Goal: Task Accomplishment & Management: Manage account settings

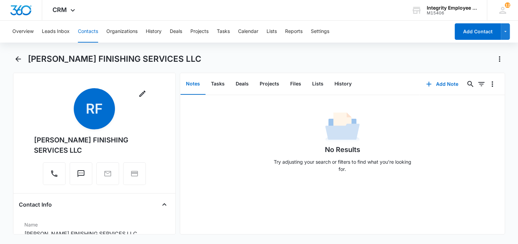
scroll to position [103, 0]
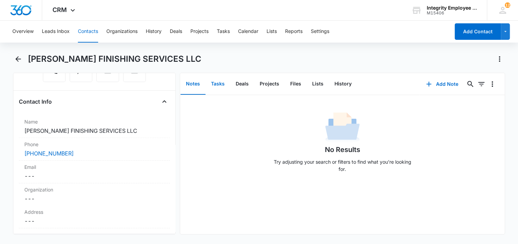
click at [221, 83] on button "Tasks" at bounding box center [217, 83] width 25 height 21
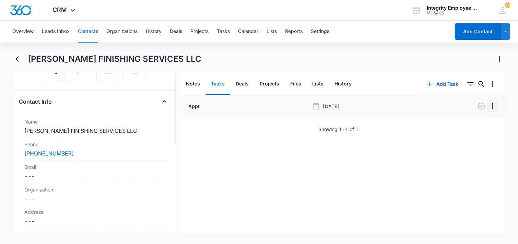
click at [488, 104] on icon "Overflow Menu" at bounding box center [492, 106] width 8 height 8
click at [472, 126] on div "Edit" at bounding box center [468, 125] width 14 height 5
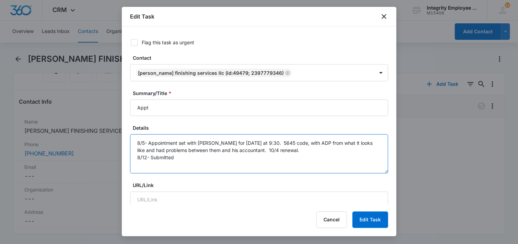
click at [185, 155] on textarea "8/5- Appointment set with [PERSON_NAME] for [DATE] at 9:30. 5645 code, with ADP…" at bounding box center [259, 153] width 258 height 39
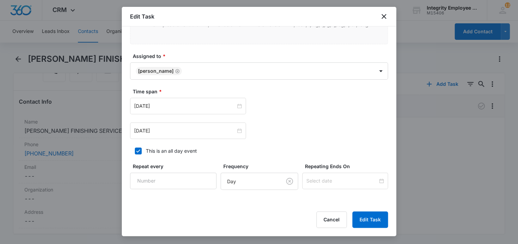
scroll to position [343, 0]
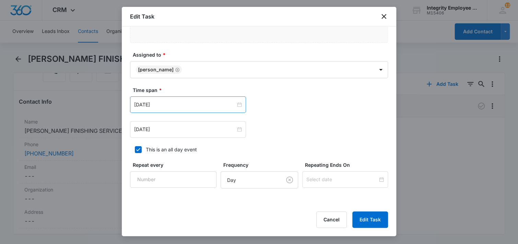
type textarea "8/5- Appointment set with [PERSON_NAME] for [DATE] at 9:30. 5645 code, with ADP…"
click at [191, 108] on div "[DATE]" at bounding box center [188, 104] width 116 height 16
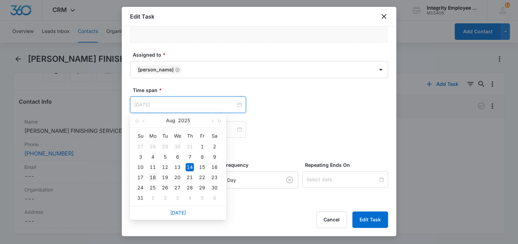
type input "[DATE]"
click at [152, 177] on div "18" at bounding box center [153, 177] width 8 height 8
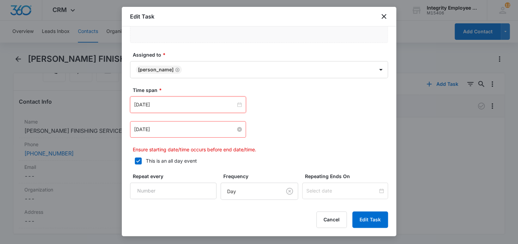
click at [176, 130] on input "[DATE]" at bounding box center [185, 130] width 102 height 8
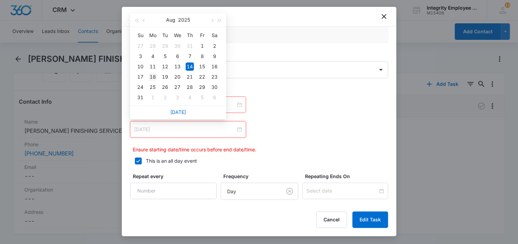
type input "[DATE]"
click at [155, 76] on div "18" at bounding box center [153, 77] width 8 height 8
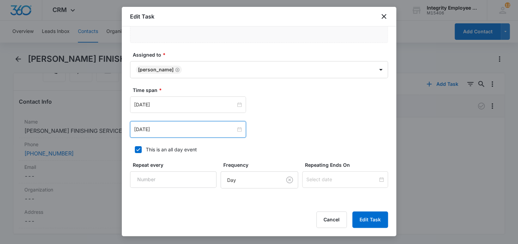
click at [185, 150] on div "This is an all day event" at bounding box center [171, 149] width 51 height 7
click at [135, 150] on input "This is an all day event" at bounding box center [132, 149] width 5 height 5
checkbox input "false"
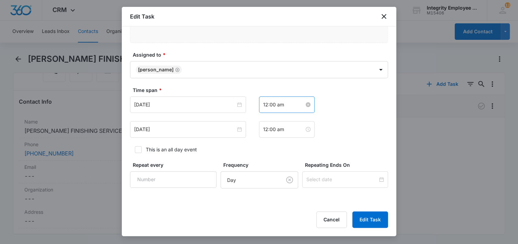
click at [273, 104] on input "12:00 am" at bounding box center [283, 105] width 41 height 8
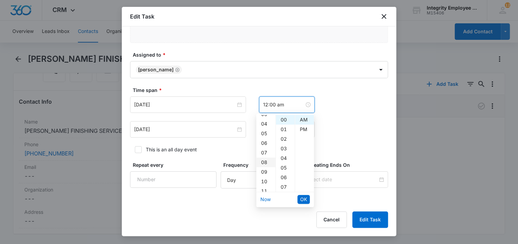
click at [263, 162] on div "08" at bounding box center [265, 162] width 19 height 10
click at [283, 162] on div "15" at bounding box center [285, 161] width 19 height 10
type input "8:15 am"
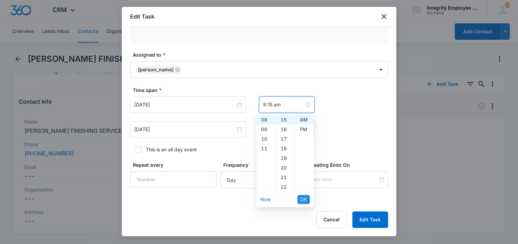
click at [300, 201] on span "OK" at bounding box center [303, 199] width 7 height 8
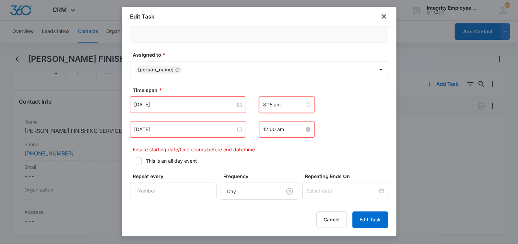
click at [272, 129] on input "12:00 am" at bounding box center [283, 130] width 41 height 8
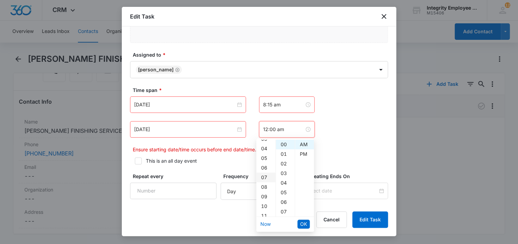
click at [264, 175] on div "07" at bounding box center [265, 178] width 19 height 10
click at [266, 153] on div "08" at bounding box center [265, 154] width 19 height 10
click at [283, 212] on div "25" at bounding box center [285, 213] width 19 height 10
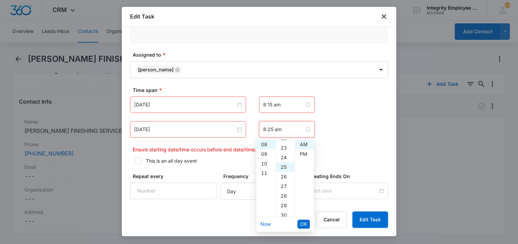
scroll to position [240, 0]
click at [302, 224] on span "OK" at bounding box center [303, 224] width 7 height 8
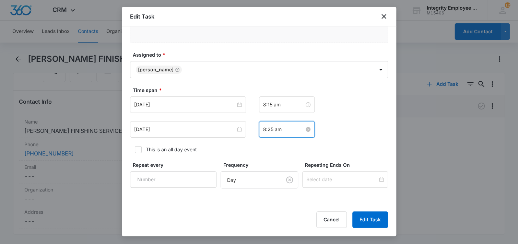
click at [263, 127] on input "8:25 am" at bounding box center [283, 130] width 41 height 8
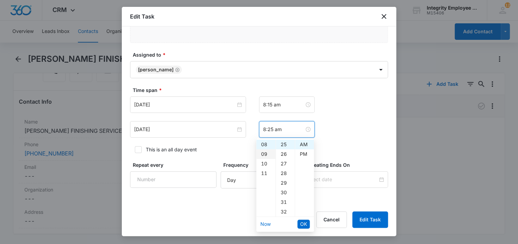
click at [265, 153] on div "09" at bounding box center [265, 154] width 19 height 10
type input "9:25 am"
click at [304, 223] on span "OK" at bounding box center [303, 224] width 7 height 8
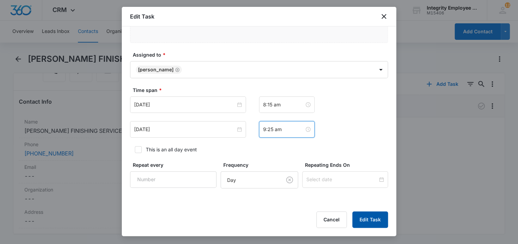
click at [369, 219] on button "Edit Task" at bounding box center [370, 219] width 36 height 16
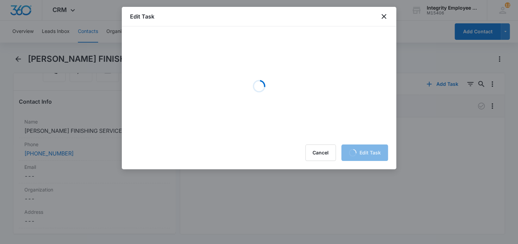
scroll to position [0, 0]
